Goal: Task Accomplishment & Management: Manage account settings

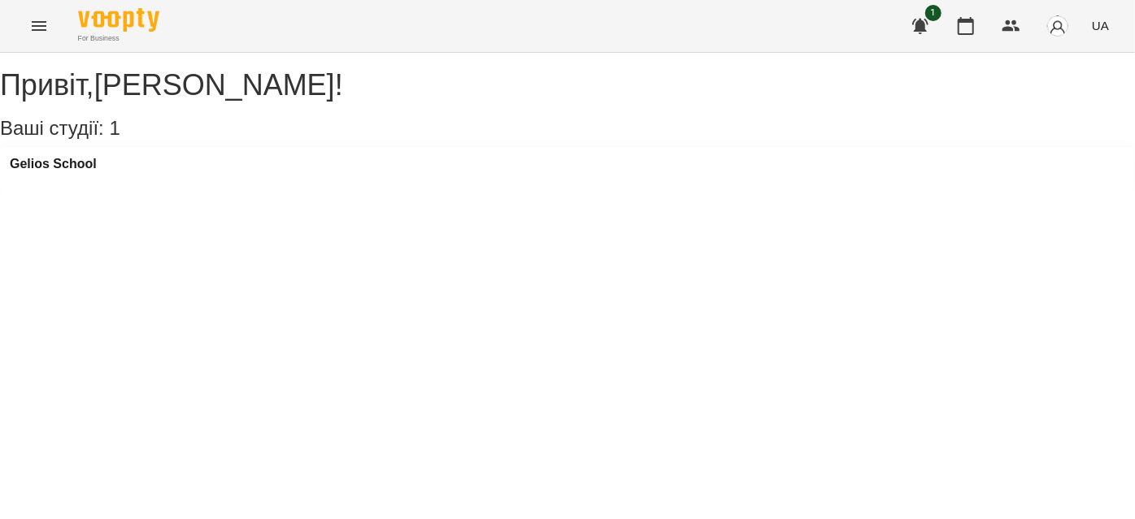
click at [20, 24] on button "Menu" at bounding box center [39, 26] width 39 height 39
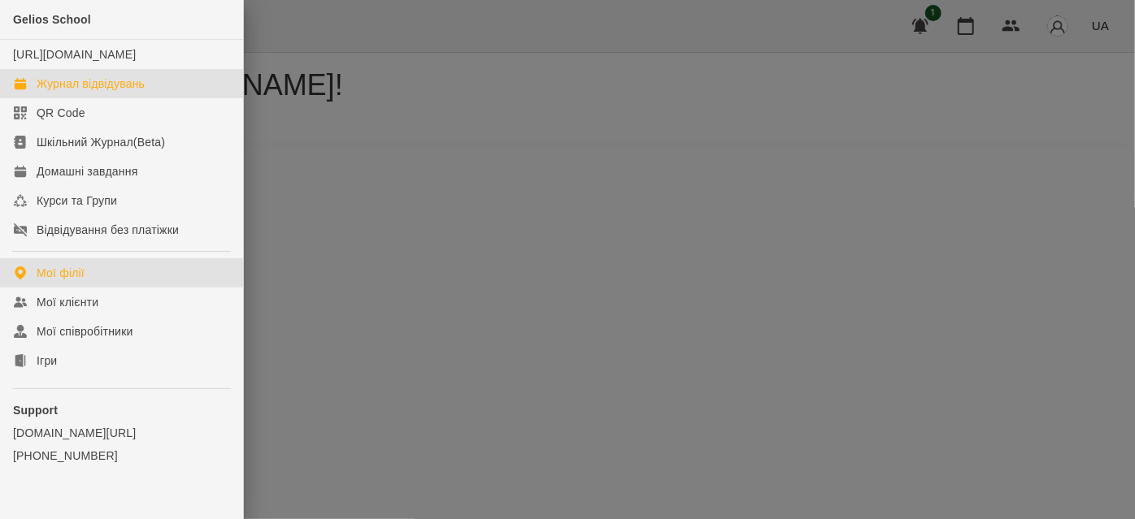
click at [84, 92] on div "Журнал відвідувань" at bounding box center [91, 84] width 108 height 16
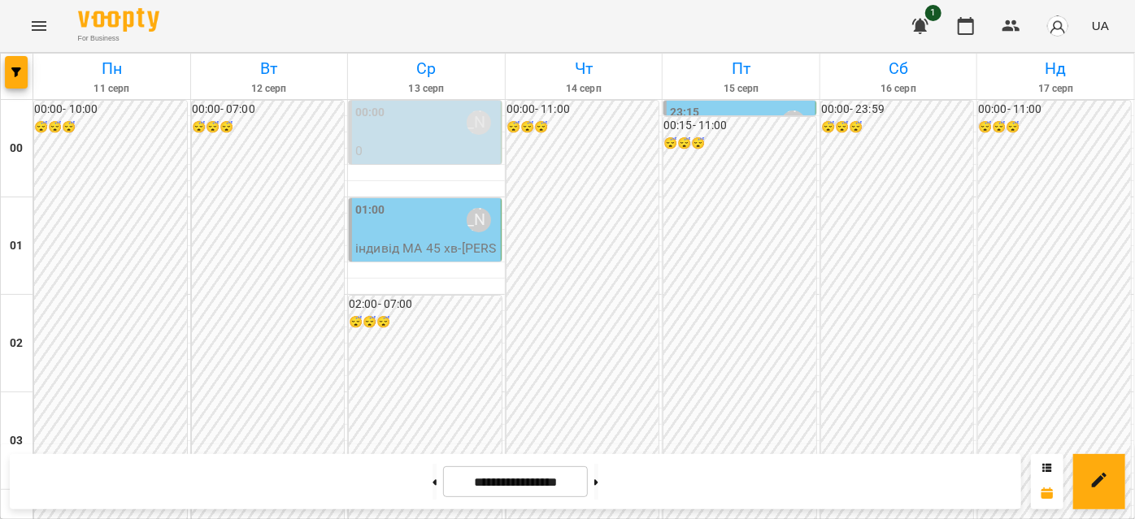
scroll to position [960, 0]
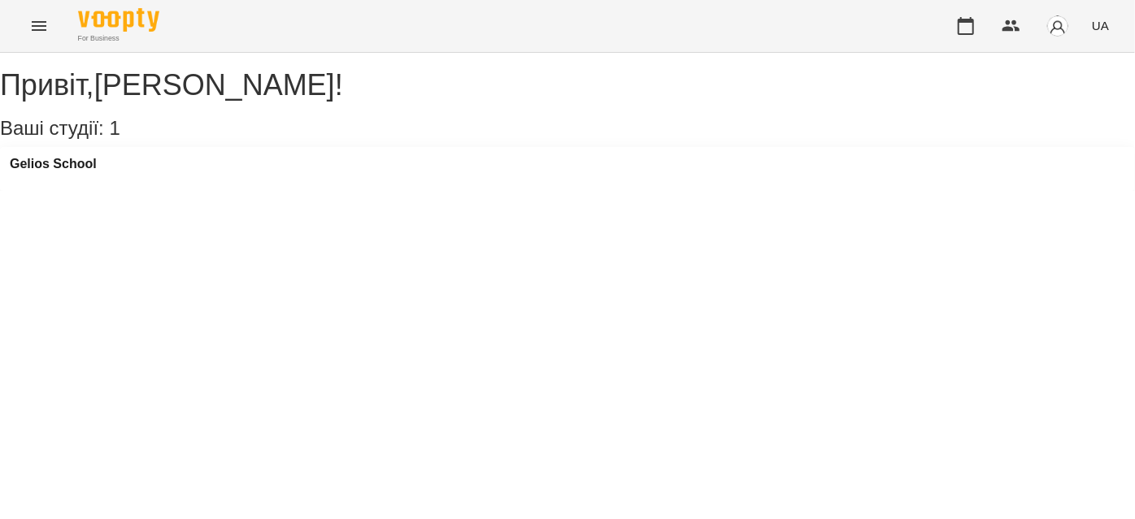
click at [33, 34] on icon "Menu" at bounding box center [39, 26] width 20 height 20
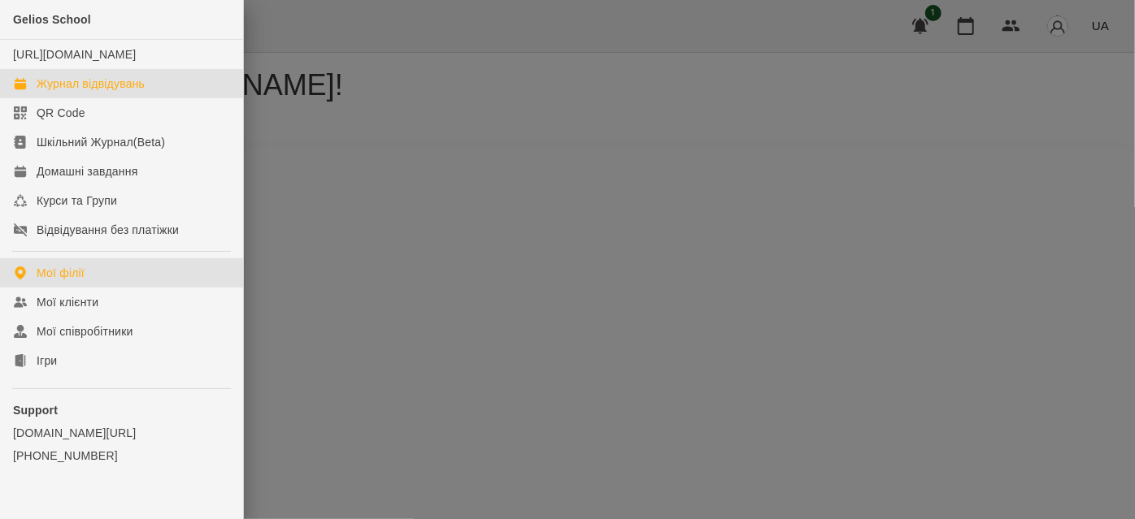
click at [63, 92] on div "Журнал відвідувань" at bounding box center [91, 84] width 108 height 16
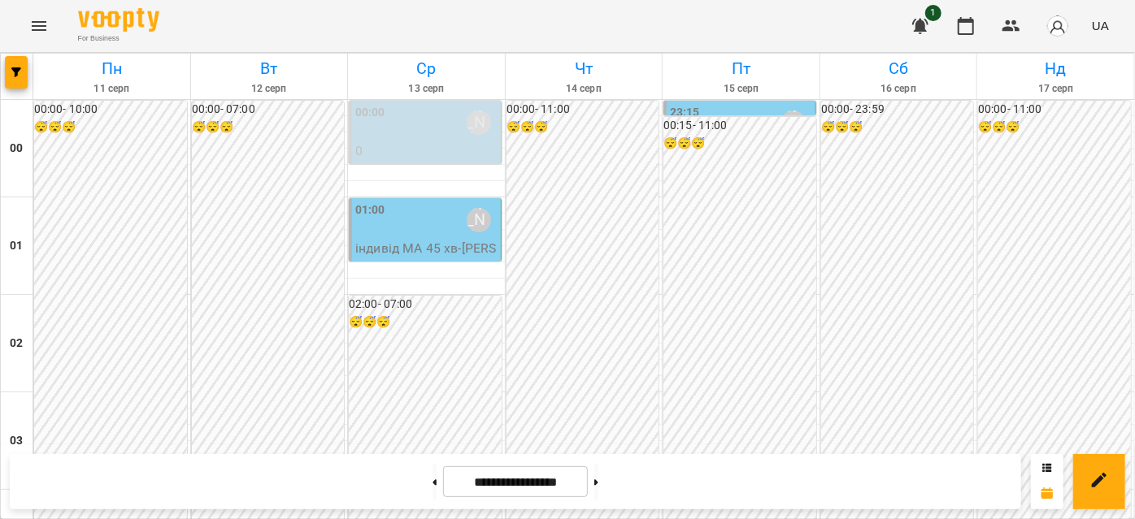
click at [450, 141] on p "0" at bounding box center [426, 151] width 142 height 20
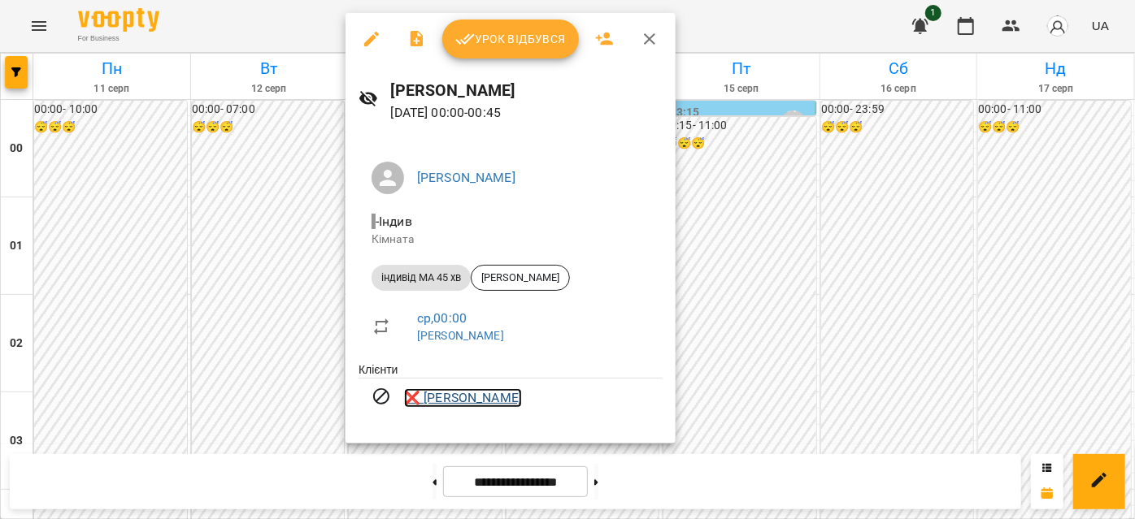
click at [483, 396] on link "❌ Герявенко Данило" at bounding box center [463, 399] width 118 height 20
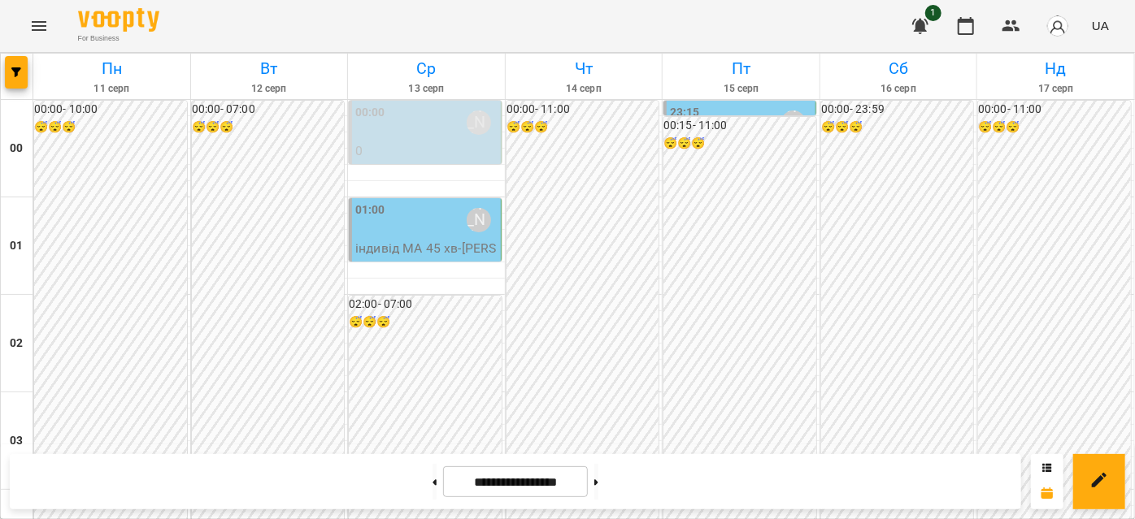
click at [430, 236] on div "01:00 Венюкова Єлизавета" at bounding box center [426, 220] width 142 height 37
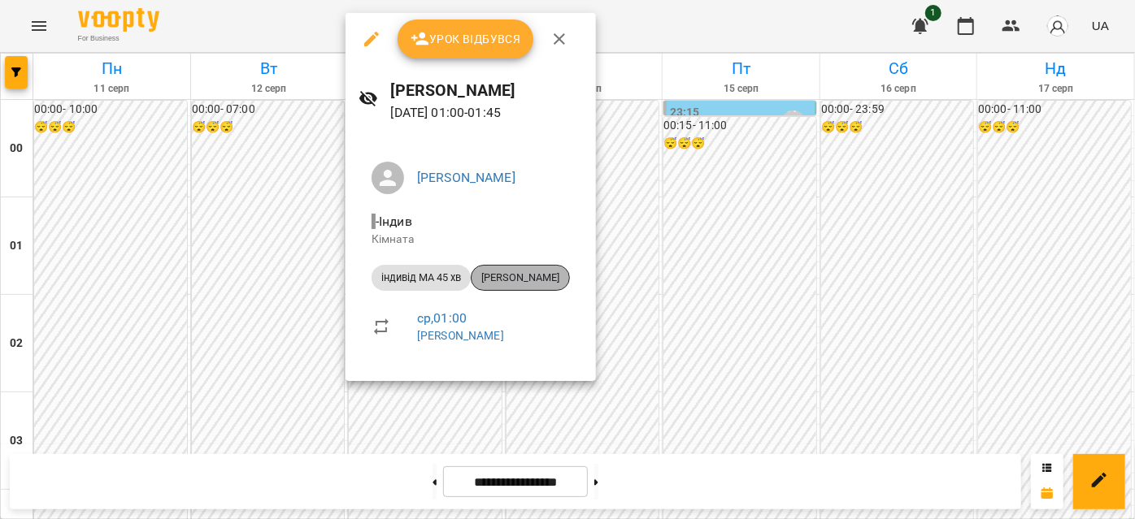
click at [541, 285] on div "[PERSON_NAME]" at bounding box center [520, 278] width 99 height 26
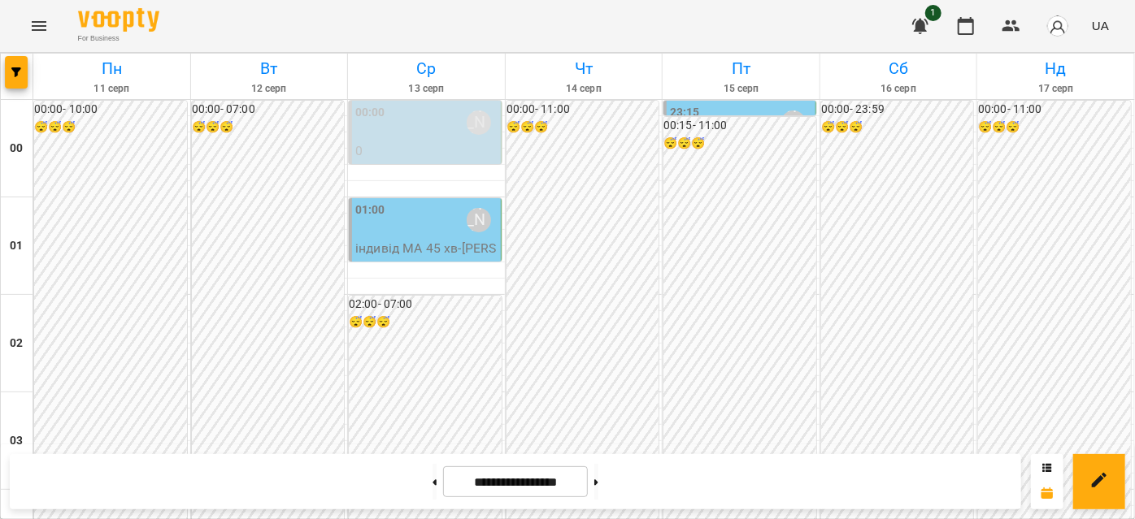
scroll to position [1256, 0]
